Goal: Task Accomplishment & Management: Use online tool/utility

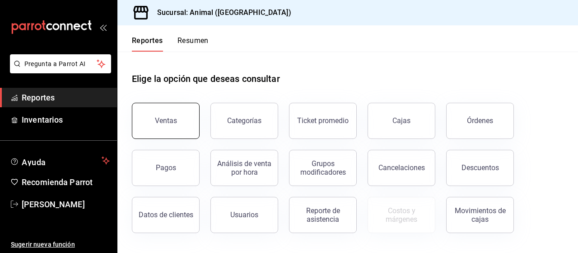
click at [173, 118] on div "Ventas" at bounding box center [166, 120] width 22 height 9
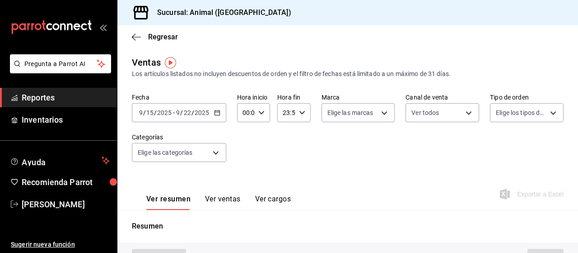
type input "PARROT,UBER_EATS,RAPPI,DIDI_FOOD,ONLINE"
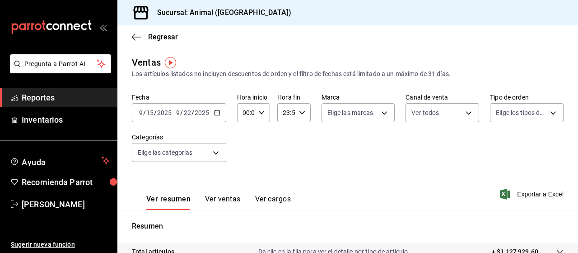
click at [217, 115] on \(Stroke\) "button" at bounding box center [217, 112] width 5 height 5
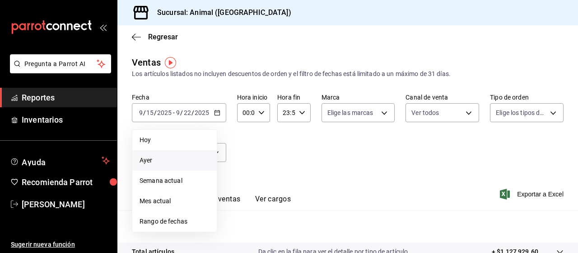
click at [153, 159] on span "Ayer" at bounding box center [175, 159] width 70 height 9
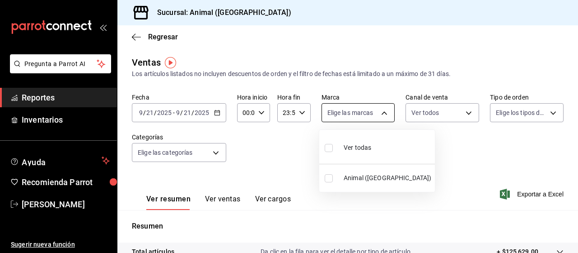
click at [378, 112] on body "Pregunta a Parrot AI Reportes Inventarios Ayuda Recomienda Parrot [PERSON_NAME]…" at bounding box center [289, 126] width 578 height 253
click at [344, 150] on span "Ver todas" at bounding box center [358, 147] width 28 height 9
type input "96838179-8fbb-4073-aae3-1789726318c8"
checkbox input "true"
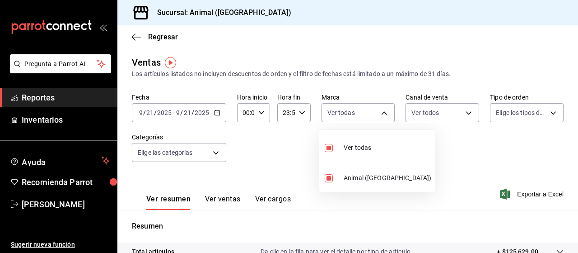
click at [541, 114] on div at bounding box center [289, 126] width 578 height 253
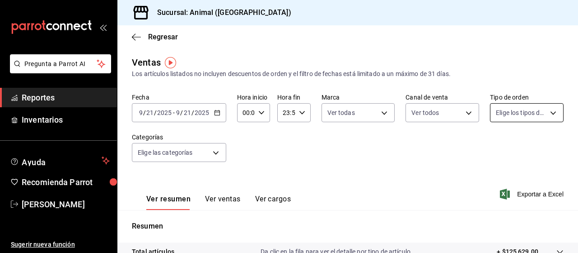
click at [548, 112] on body "Pregunta a Parrot AI Reportes Inventarios Ayuda Recomienda Parrot [PERSON_NAME]…" at bounding box center [289, 126] width 578 height 253
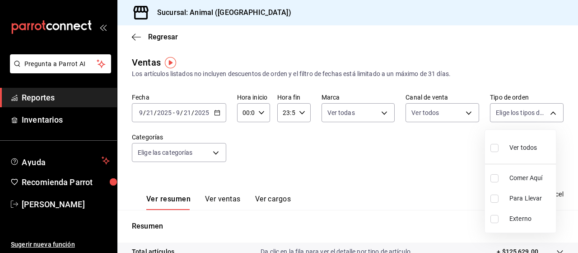
click at [497, 145] on input "checkbox" at bounding box center [495, 148] width 8 height 8
checkbox input "true"
type input "89cc3392-1a89-49ed-91c4-e66ea58282e1,025cf6ae-25b7-4698-bb98-3d77af74a196,EXTER…"
checkbox input "true"
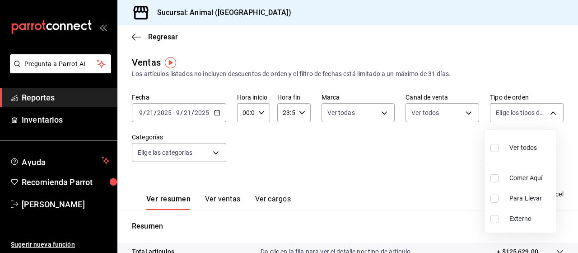
checkbox input "true"
click at [216, 155] on div at bounding box center [289, 126] width 578 height 253
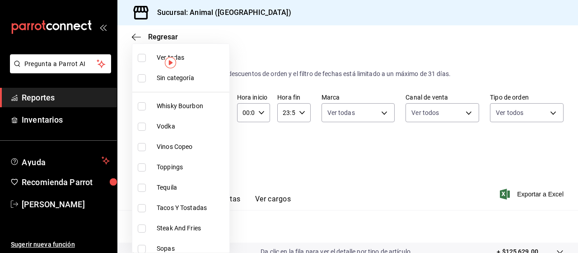
click at [216, 155] on body "Pregunta a Parrot AI Reportes Inventarios Ayuda Recomienda Parrot [PERSON_NAME]…" at bounding box center [289, 126] width 578 height 253
click at [148, 57] on label at bounding box center [144, 58] width 12 height 8
click at [146, 57] on input "checkbox" at bounding box center [142, 58] width 8 height 8
checkbox input "false"
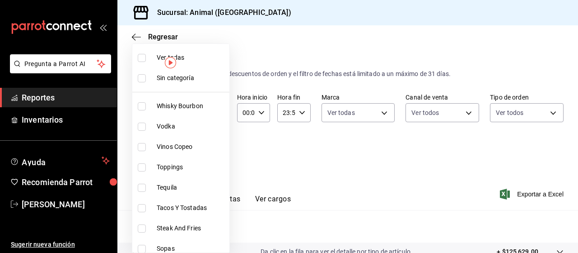
checkbox input "false"
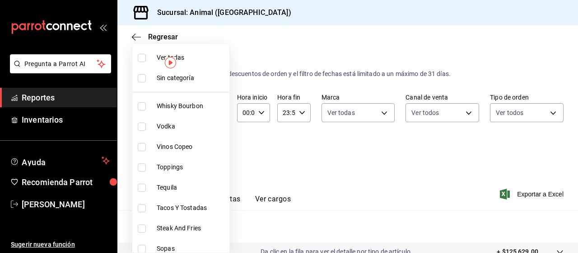
checkbox input "false"
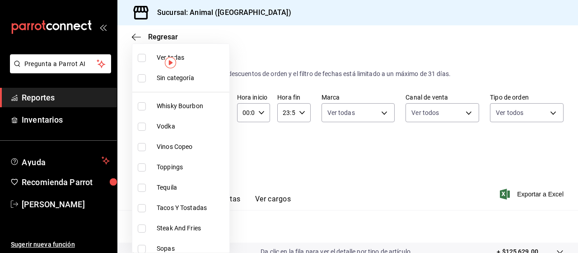
checkbox input "false"
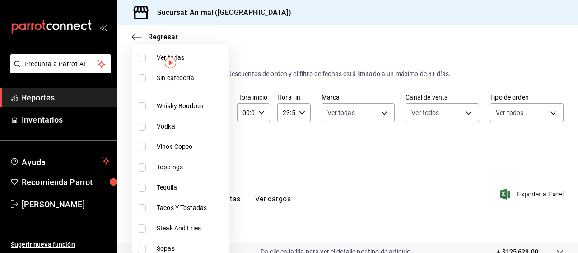
checkbox input "false"
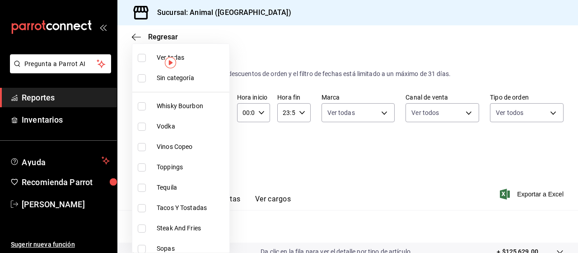
checkbox input "false"
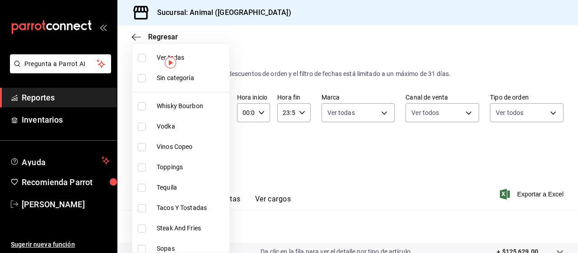
checkbox input "false"
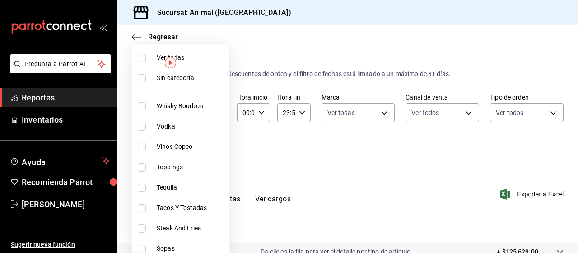
checkbox input "false"
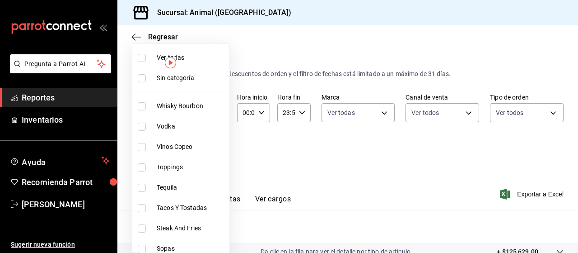
checkbox input "false"
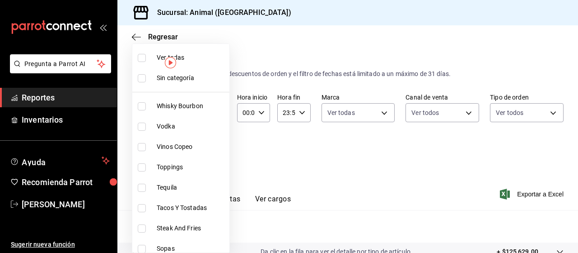
checkbox input "false"
click at [144, 56] on input "checkbox" at bounding box center [142, 58] width 8 height 8
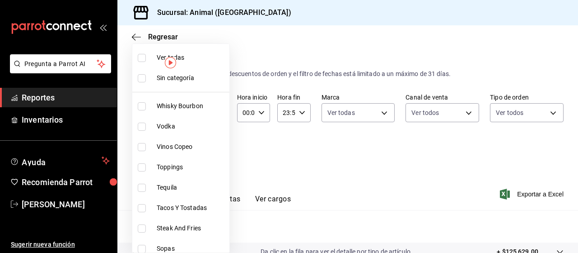
checkbox input "true"
type input "696422f3-042f-4992-a796-20cec1d2addd,ab2f2cdd-2d2d-455a-bd59-969ed93fbee5,5744a…"
checkbox input "true"
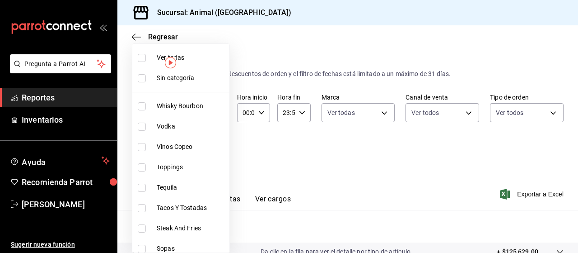
checkbox input "true"
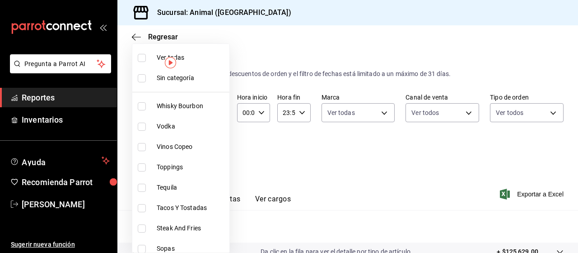
checkbox input "true"
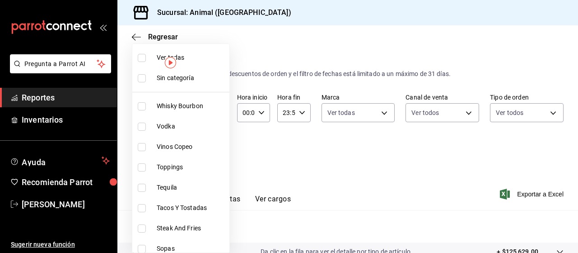
checkbox input "true"
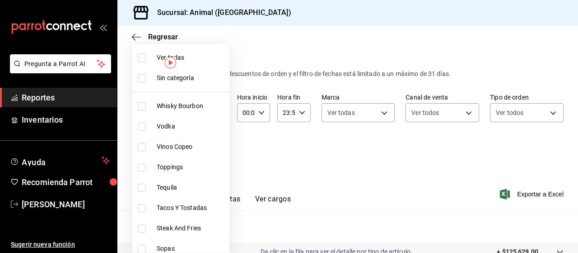
checkbox input "true"
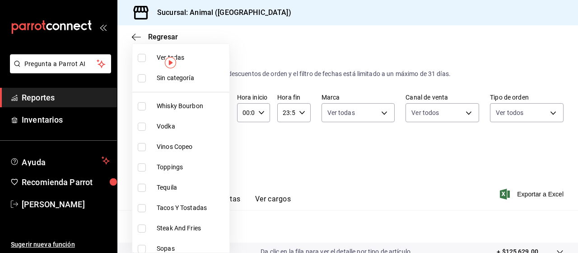
checkbox input "true"
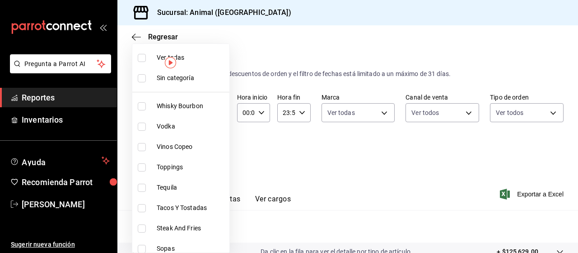
checkbox input "true"
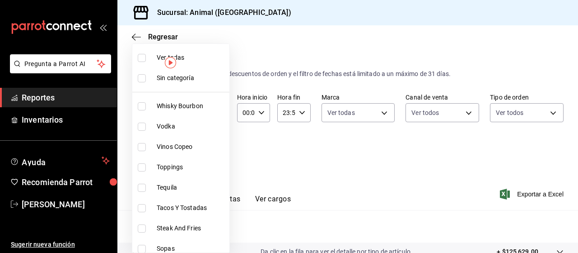
checkbox input "true"
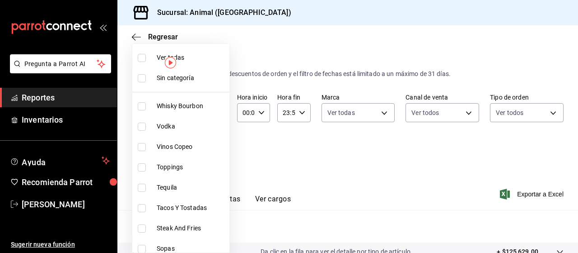
checkbox input "true"
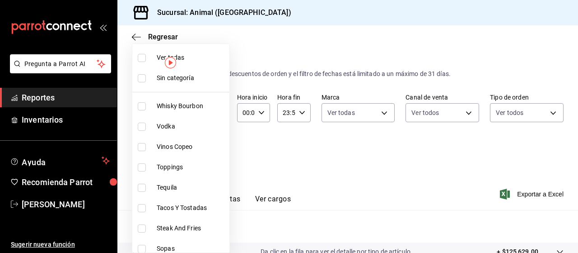
checkbox input "true"
click at [361, 192] on div at bounding box center [289, 126] width 578 height 253
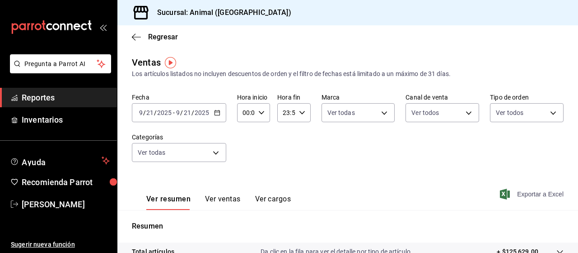
click at [513, 194] on span "Exportar a Excel" at bounding box center [533, 193] width 62 height 11
click at [218, 114] on icon "button" at bounding box center [217, 112] width 6 height 6
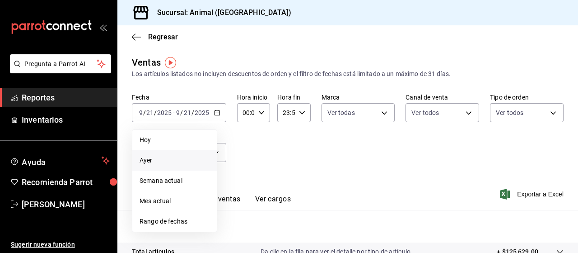
click at [154, 159] on span "Ayer" at bounding box center [175, 159] width 70 height 9
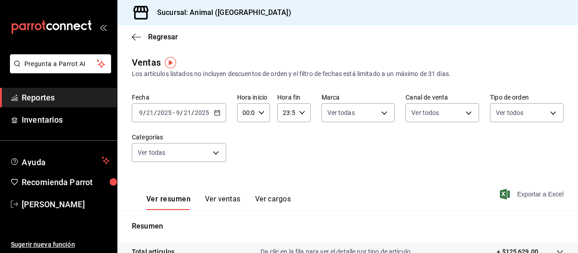
click at [530, 196] on span "Exportar a Excel" at bounding box center [533, 193] width 62 height 11
